Goal: Obtain resource: Download file/media

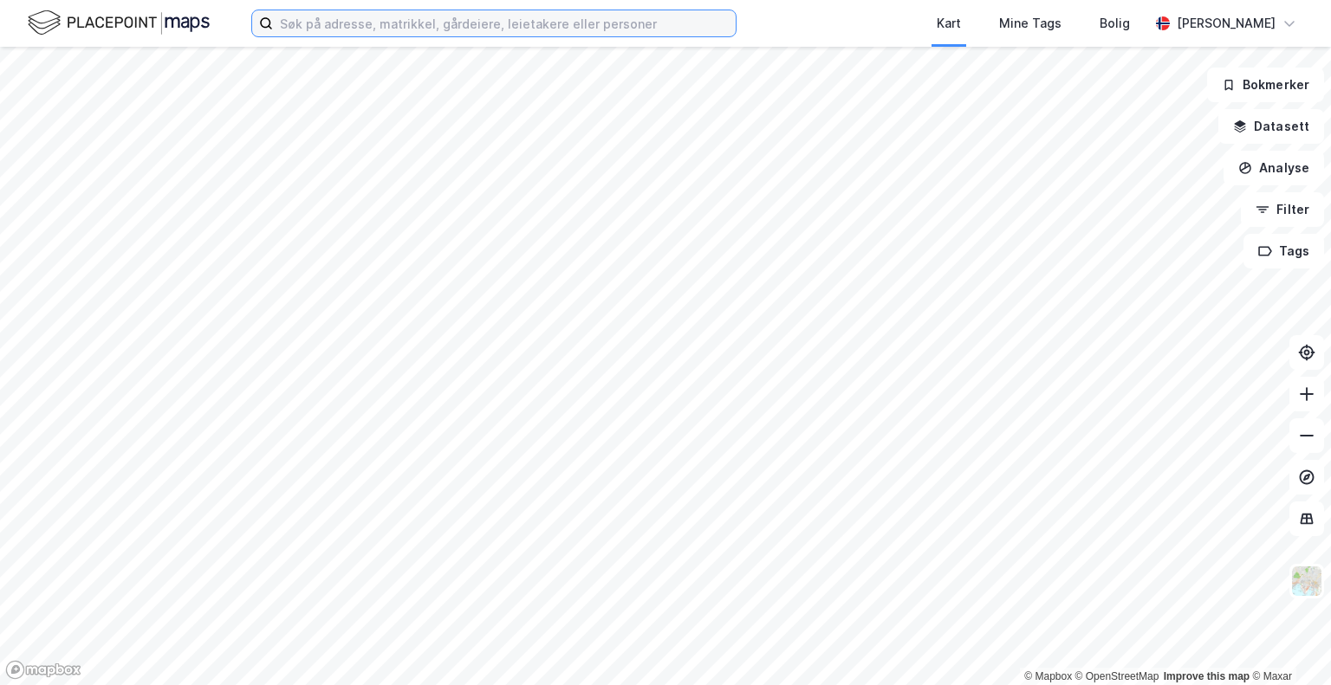
click at [324, 20] on input at bounding box center [504, 23] width 463 height 26
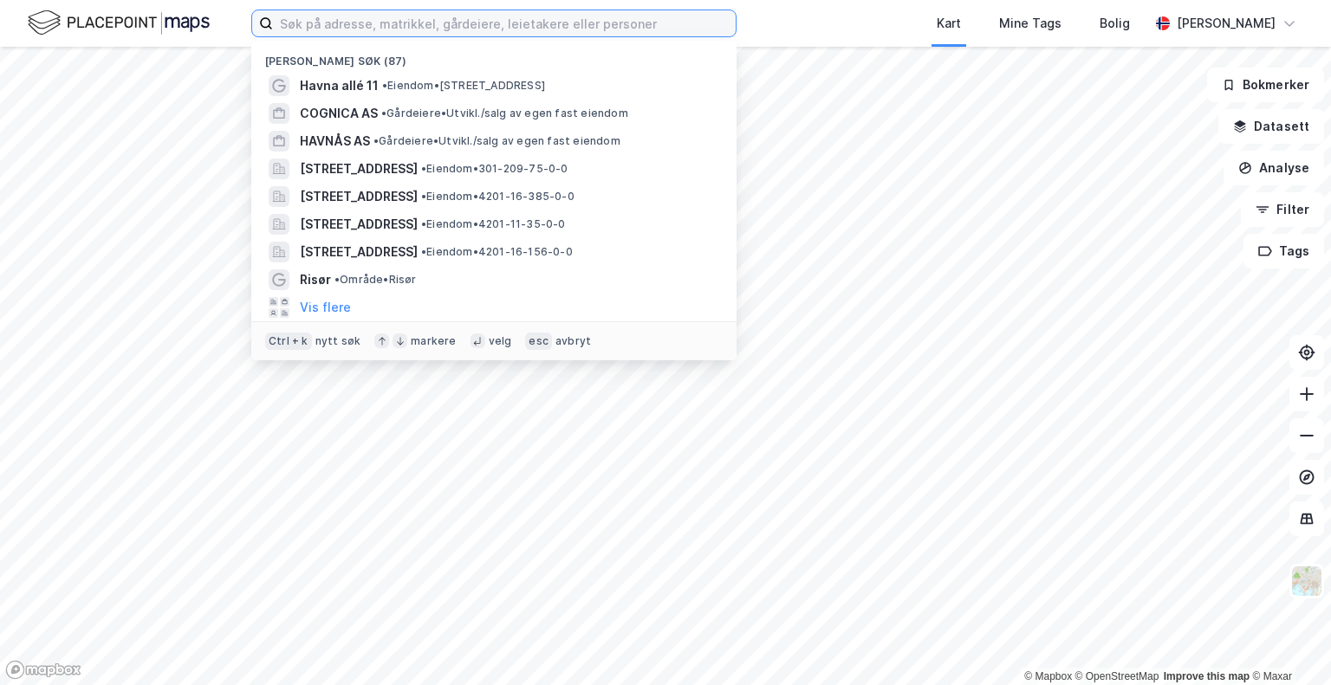
paste input "Barlindbekken 5, 1388 Borgen"
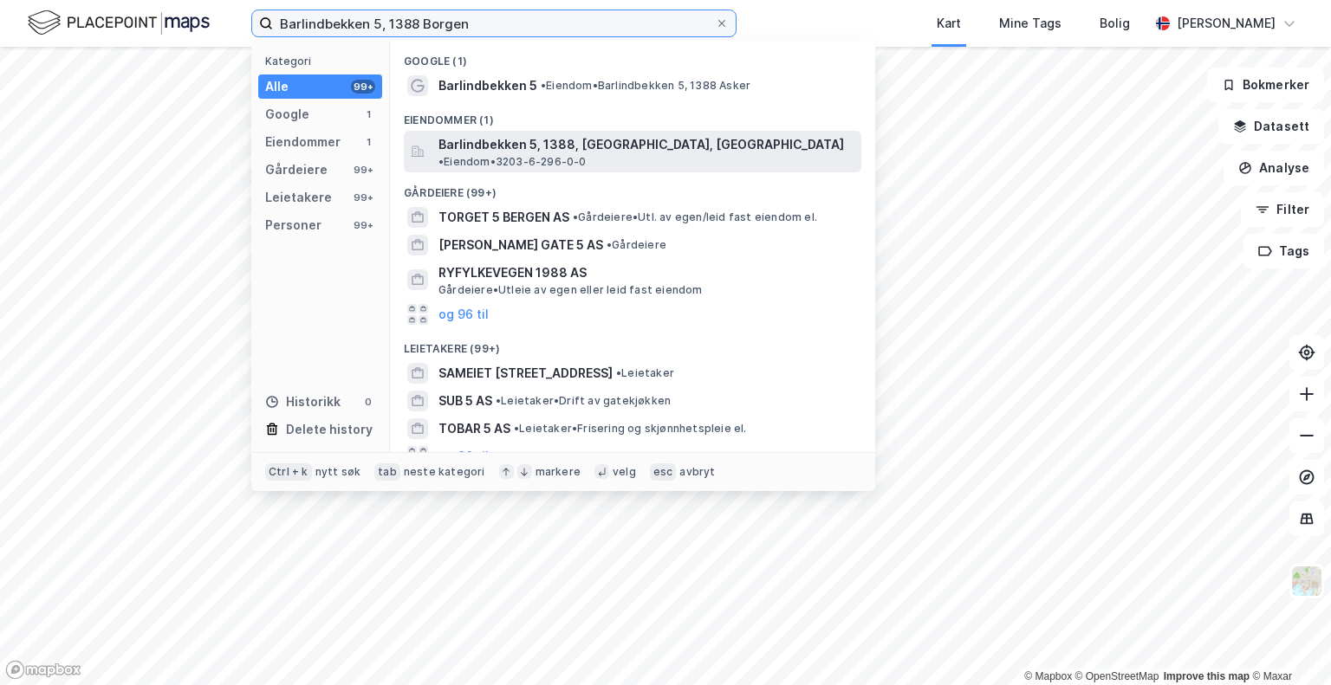
type input "Barlindbekken 5, 1388 Borgen"
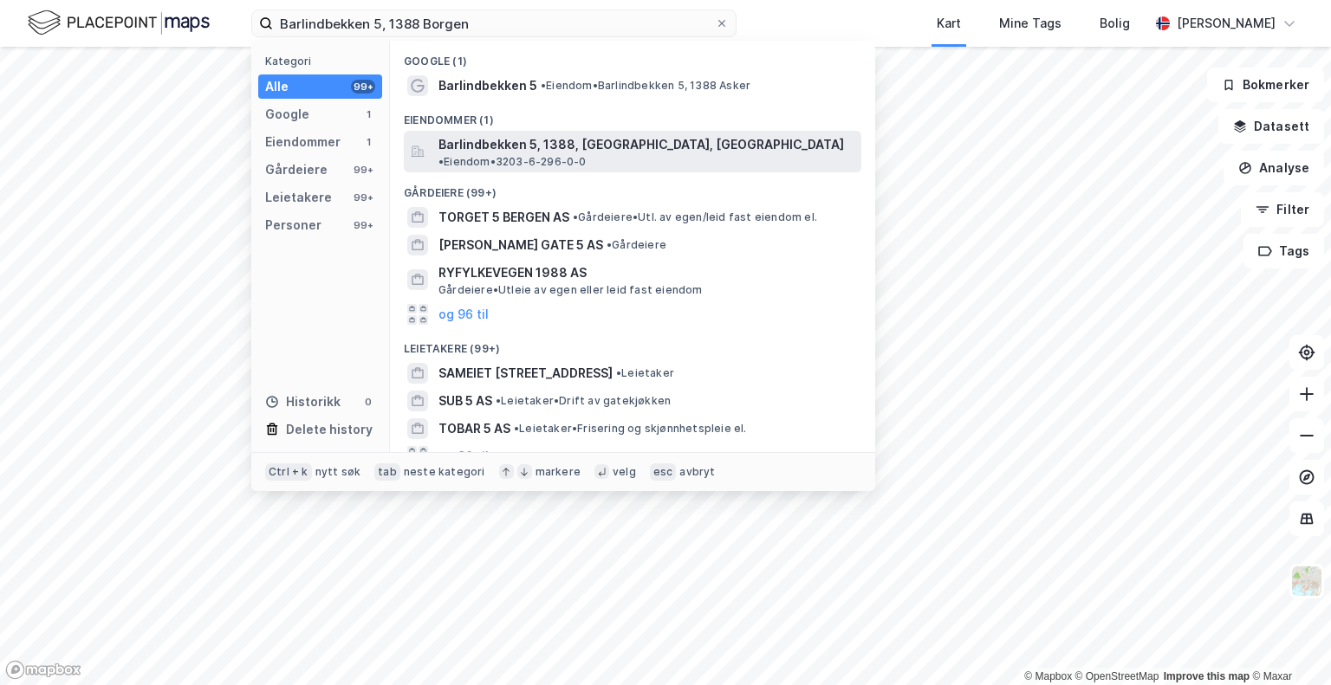
click at [509, 148] on span "Barlindbekken 5, 1388, [GEOGRAPHIC_DATA], [GEOGRAPHIC_DATA]" at bounding box center [640, 144] width 405 height 21
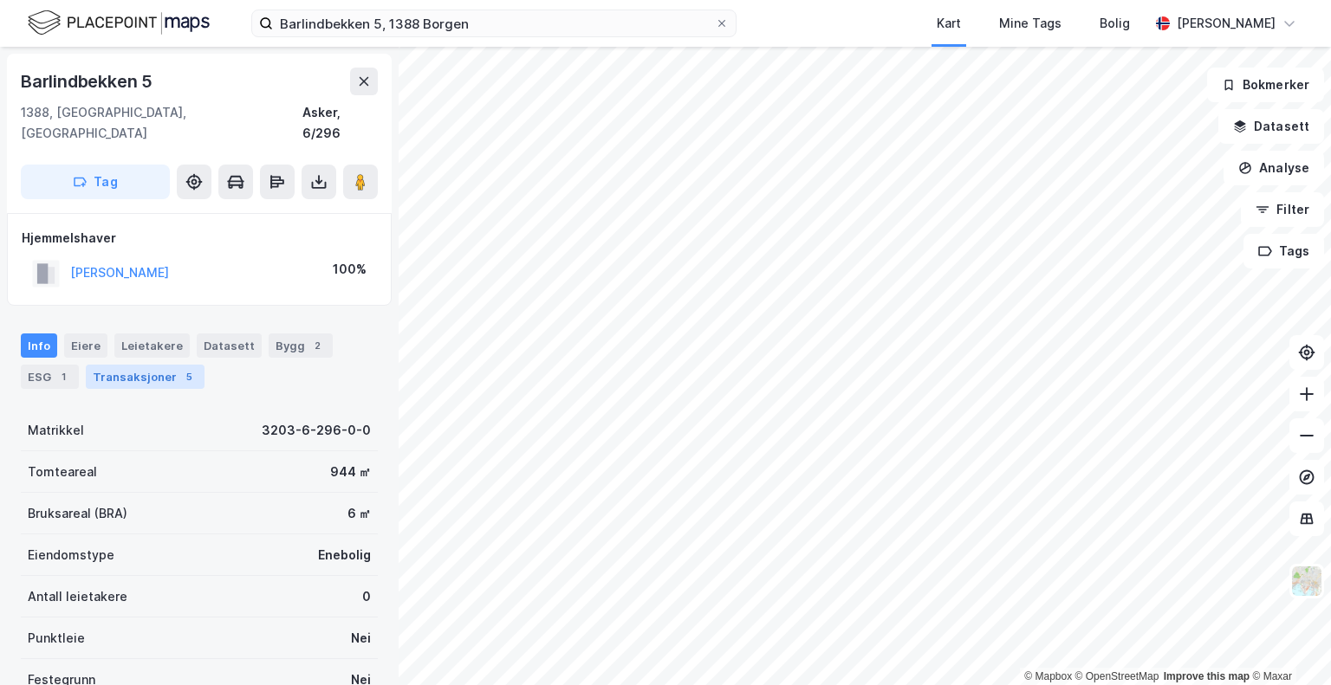
click at [168, 365] on div "Transaksjoner 5" at bounding box center [145, 377] width 119 height 24
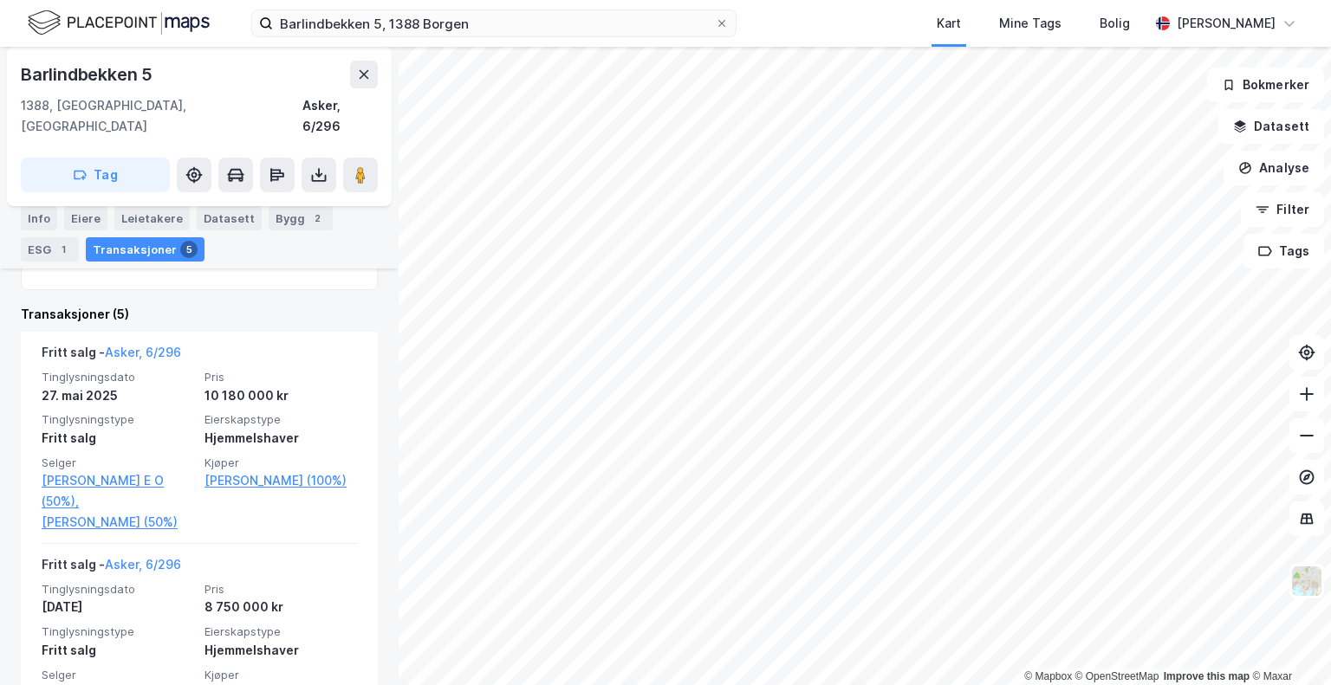
scroll to position [383, 0]
click at [314, 175] on icon at bounding box center [319, 178] width 15 height 7
click at [275, 203] on div "Last ned grunnbok" at bounding box center [233, 210] width 100 height 14
click at [207, 197] on div "Last ned grunnbok" at bounding box center [244, 210] width 185 height 28
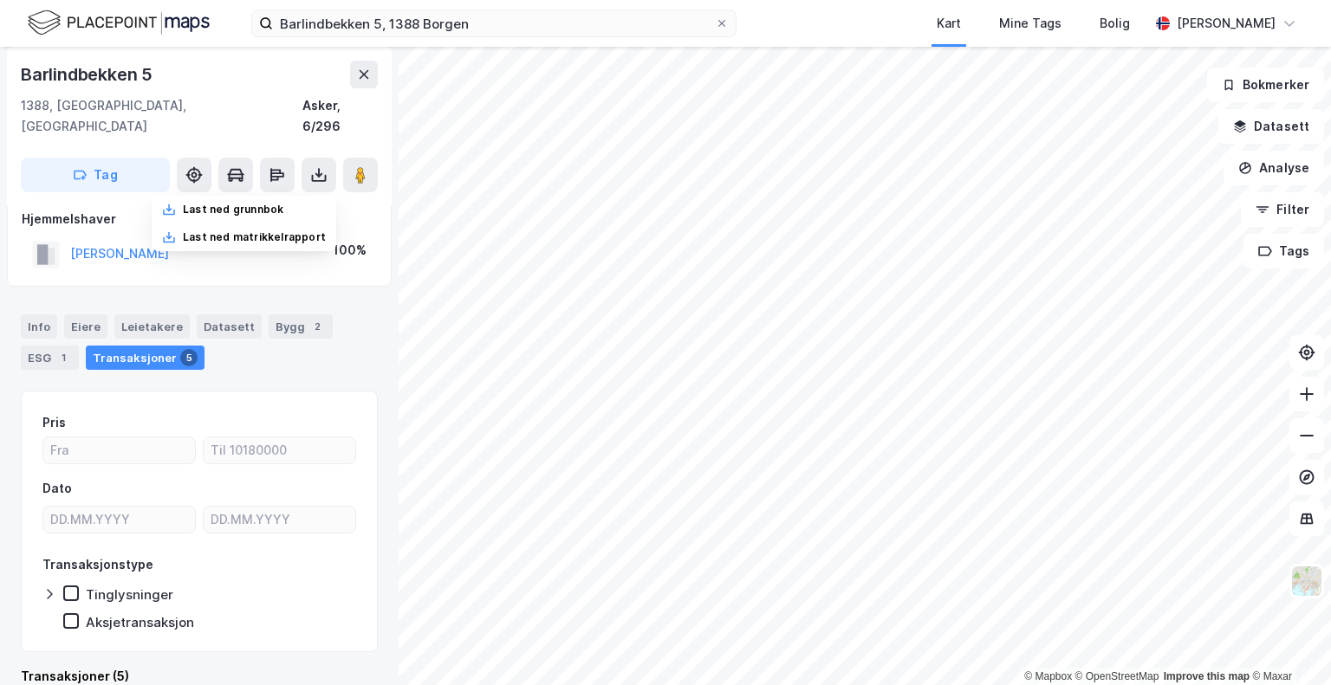
scroll to position [0, 0]
